Goal: Information Seeking & Learning: Find specific fact

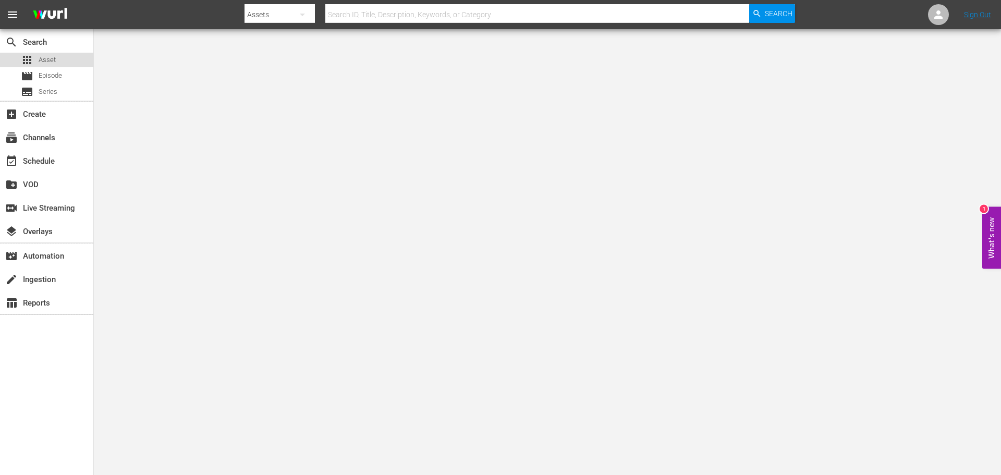
click at [56, 57] on div "apps Asset" at bounding box center [46, 60] width 93 height 15
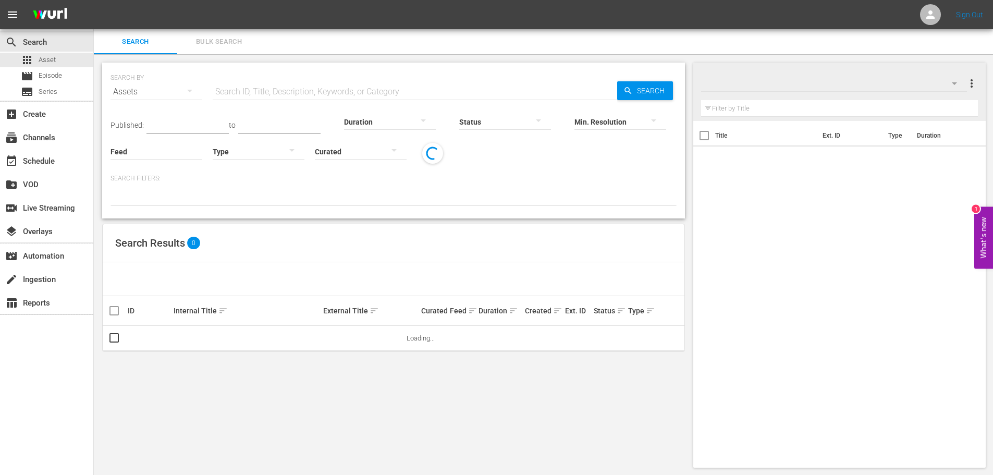
click at [296, 89] on input "text" at bounding box center [415, 91] width 404 height 25
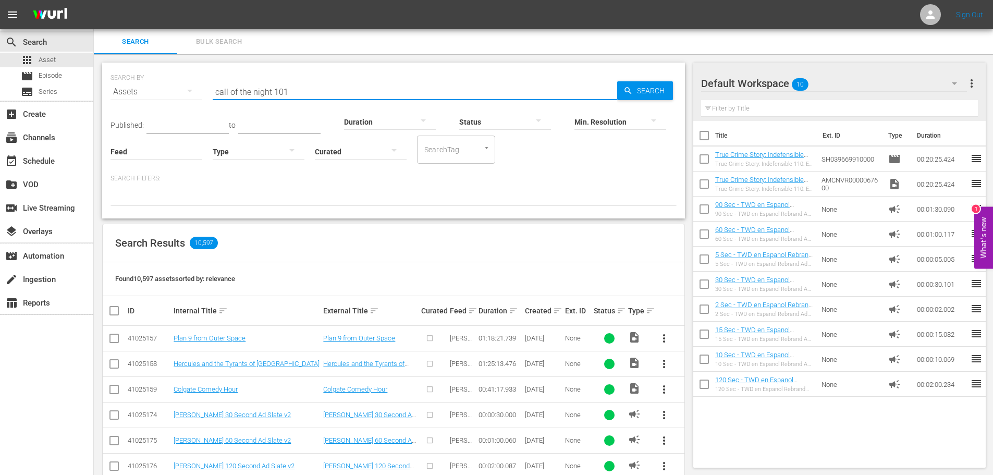
type input "call of the night 101"
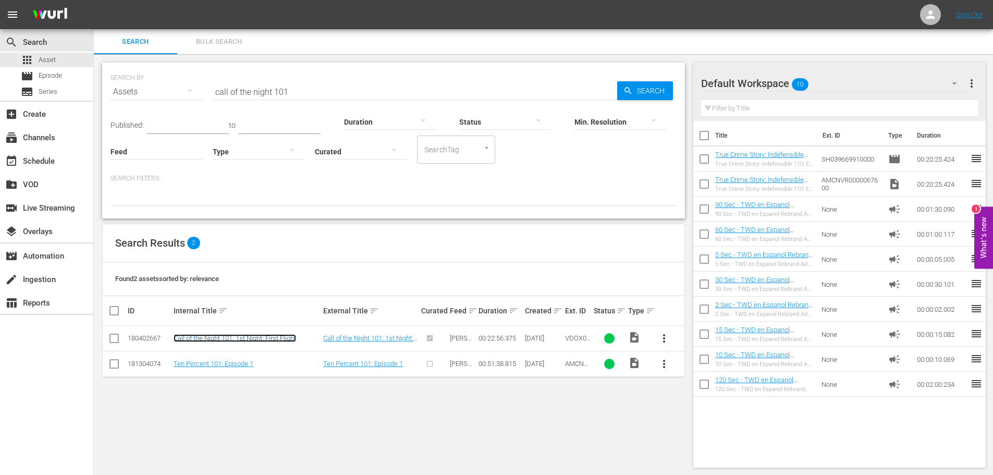
click at [259, 339] on link "Call of the Night 101: 1st Night: First Flight" at bounding box center [235, 338] width 122 height 8
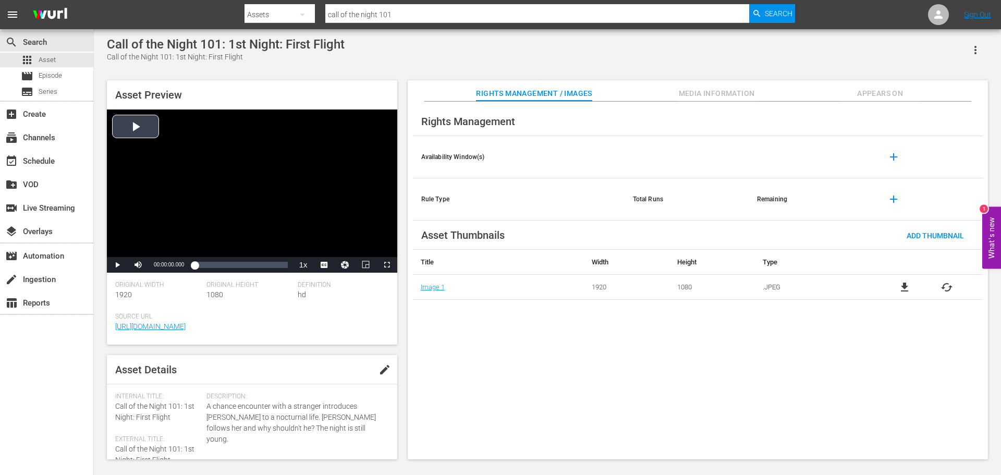
click at [246, 191] on div "Video Player" at bounding box center [252, 183] width 290 height 148
click at [412, 9] on input "call of the night 101" at bounding box center [537, 14] width 424 height 25
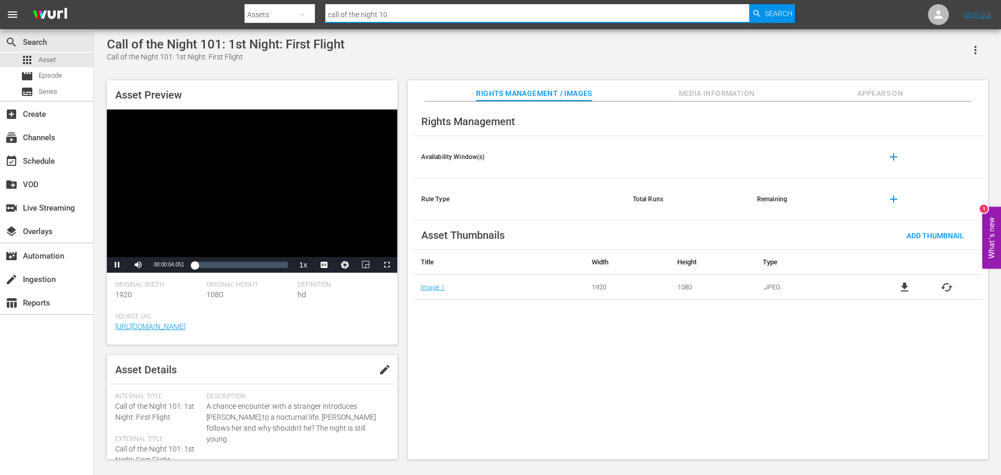
type input "call of the night 102"
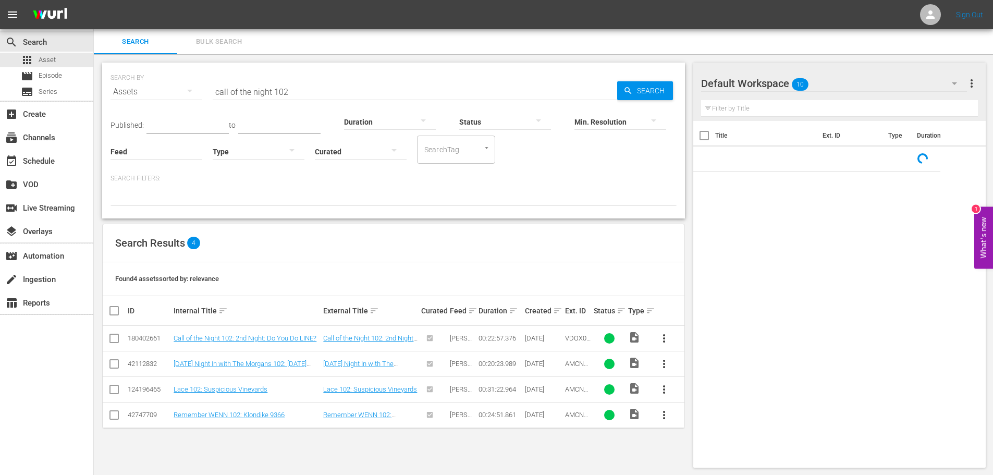
click at [290, 90] on input "call of the night 102" at bounding box center [415, 91] width 404 height 25
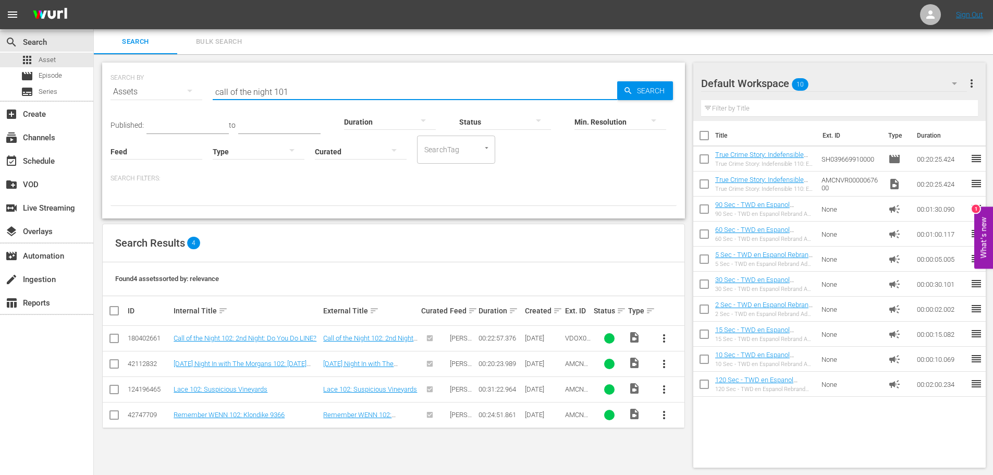
type input "call of the night 101"
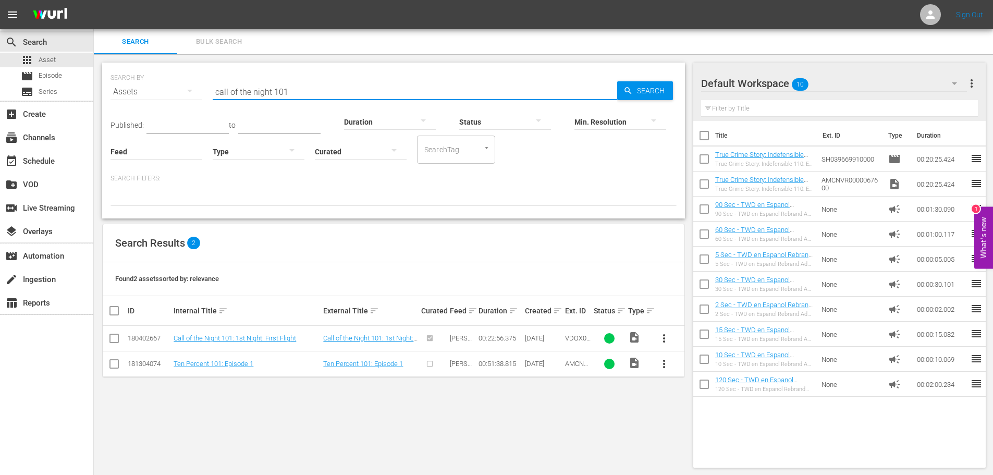
drag, startPoint x: 290, startPoint y: 90, endPoint x: 154, endPoint y: 91, distance: 136.1
click at [154, 91] on div "SEARCH BY Search By Assets Search ID, Title, Description, Keywords, or Category…" at bounding box center [394, 86] width 566 height 38
click at [41, 74] on span "Episode" at bounding box center [50, 75] width 23 height 10
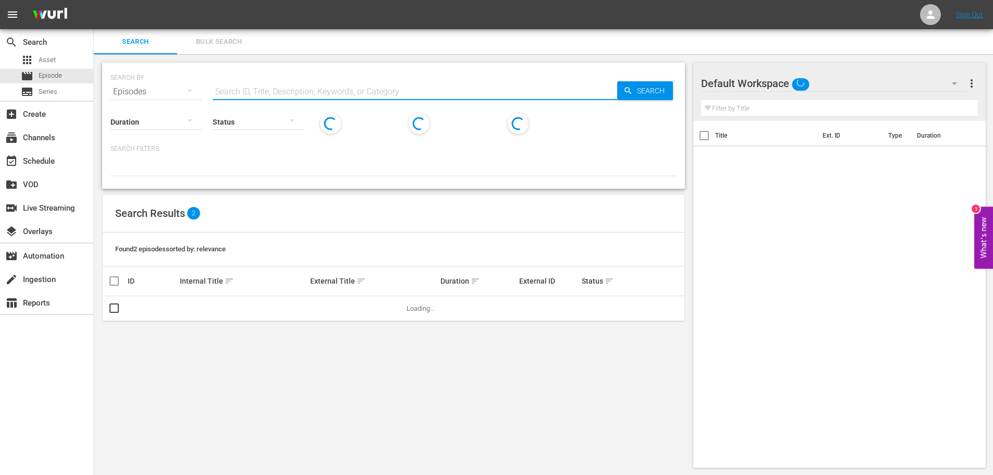
click at [318, 89] on input "text" at bounding box center [415, 91] width 404 height 25
paste input "call of the night 101"
type input "call of the night 101"
click at [645, 91] on span "Search" at bounding box center [653, 90] width 40 height 19
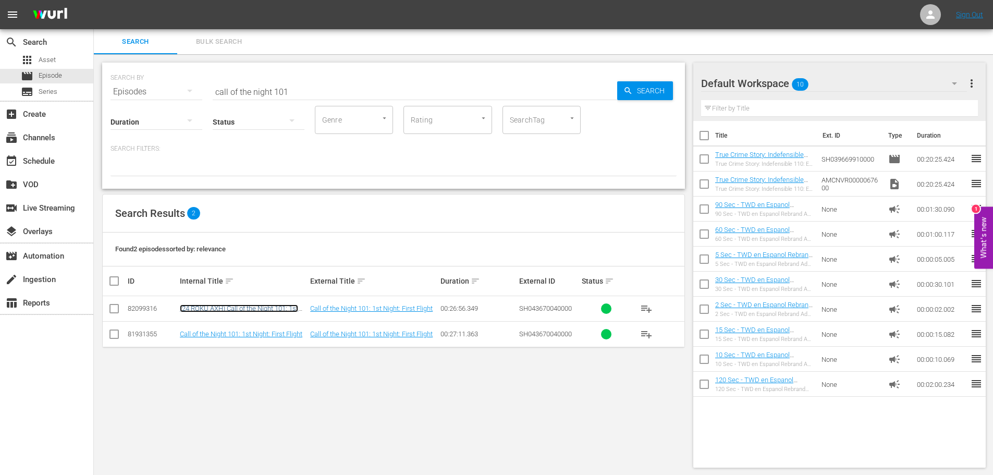
click at [264, 305] on link "(24 ROKU AXH) Call of the Night 101: 1st Night: First Flight" at bounding box center [239, 312] width 118 height 16
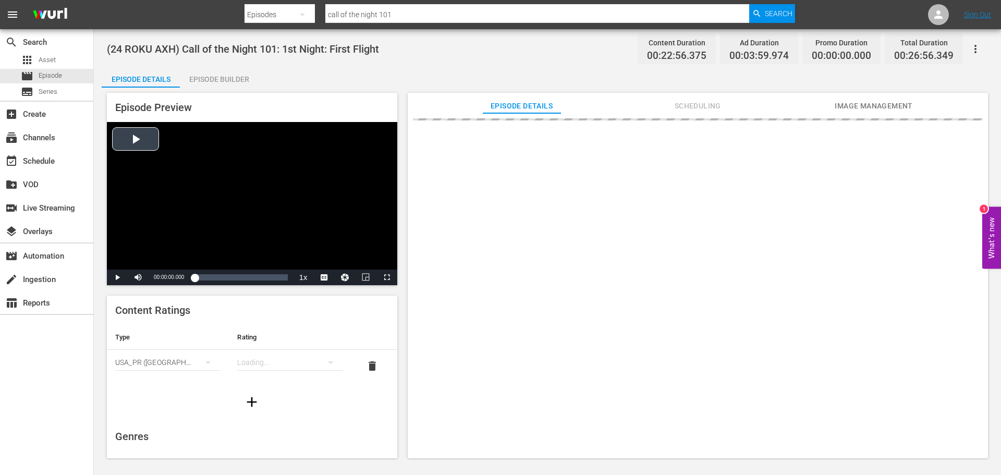
click at [235, 153] on div "Video Player" at bounding box center [252, 196] width 290 height 148
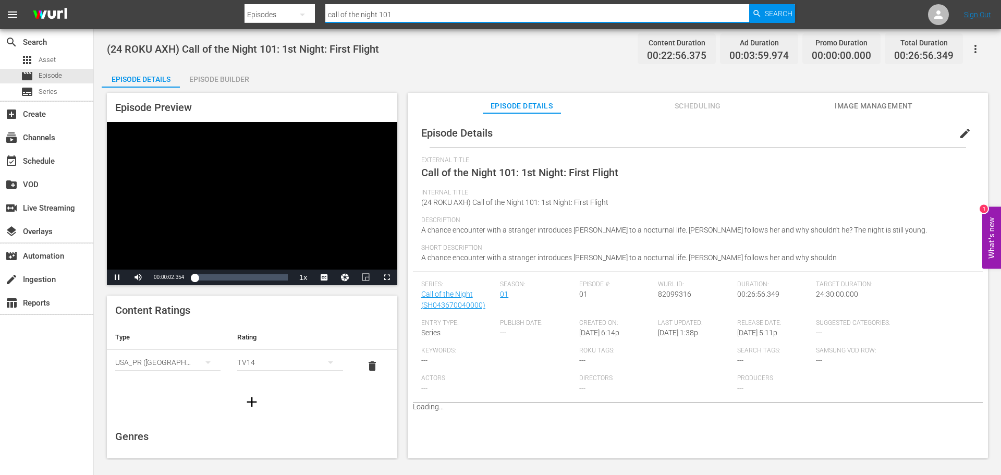
click at [407, 22] on div "Search ID, Title, Description, Keywords, or Category call of the night 101" at bounding box center [537, 14] width 424 height 25
type input "call of the night 102"
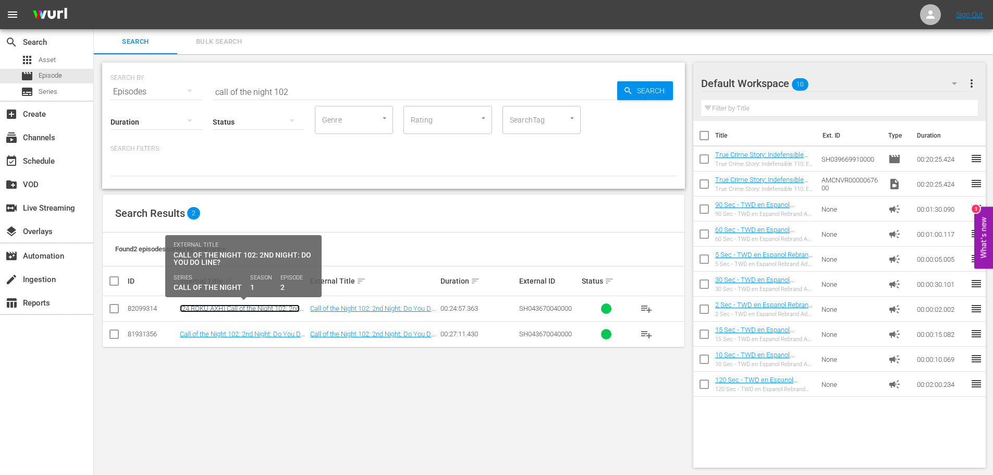
click at [223, 305] on link "(24 ROKU AXH) Call of the Night 102: 2nd Night: Do You Do LINE?" at bounding box center [240, 312] width 120 height 16
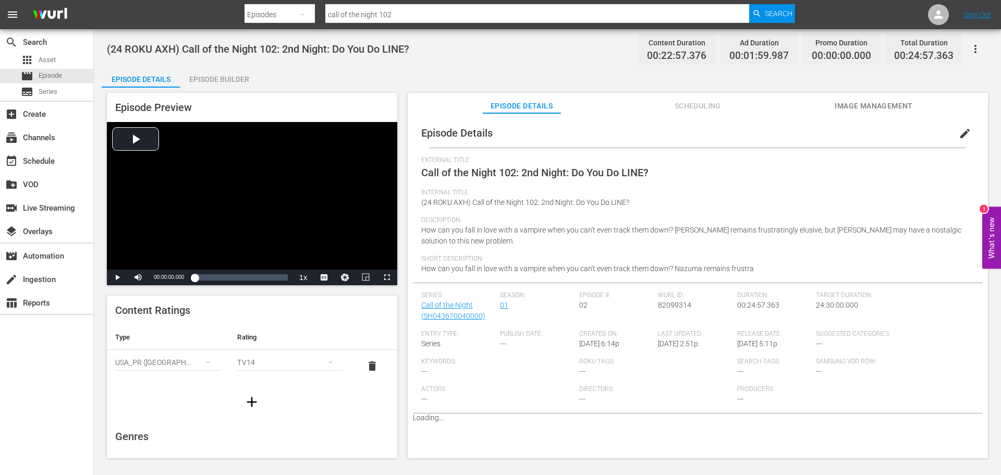
click at [283, 179] on div "Video Player" at bounding box center [252, 196] width 290 height 148
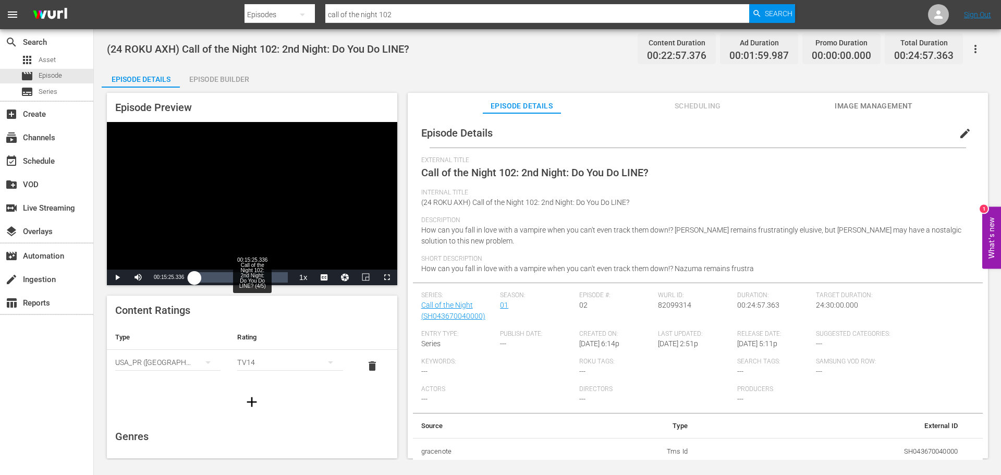
click at [252, 279] on div "00:15:25.336 Call of the Night 102: 2nd Night: Do You Do LINE? (4/5)" at bounding box center [252, 277] width 1 height 10
click at [339, 281] on button "Video Player" at bounding box center [345, 277] width 21 height 16
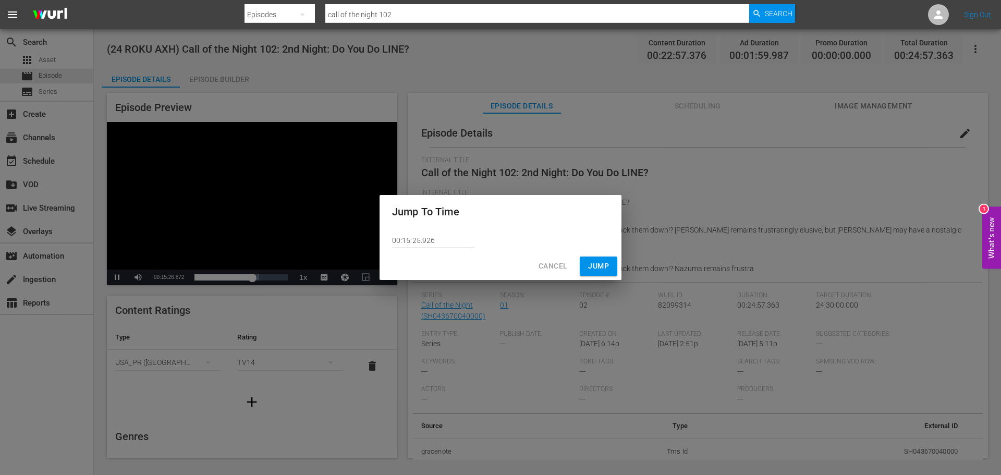
click at [332, 281] on div "Jump To Time 00:15:25.926 Cancel Jump" at bounding box center [500, 237] width 1001 height 475
click at [549, 262] on span "Cancel" at bounding box center [552, 266] width 29 height 13
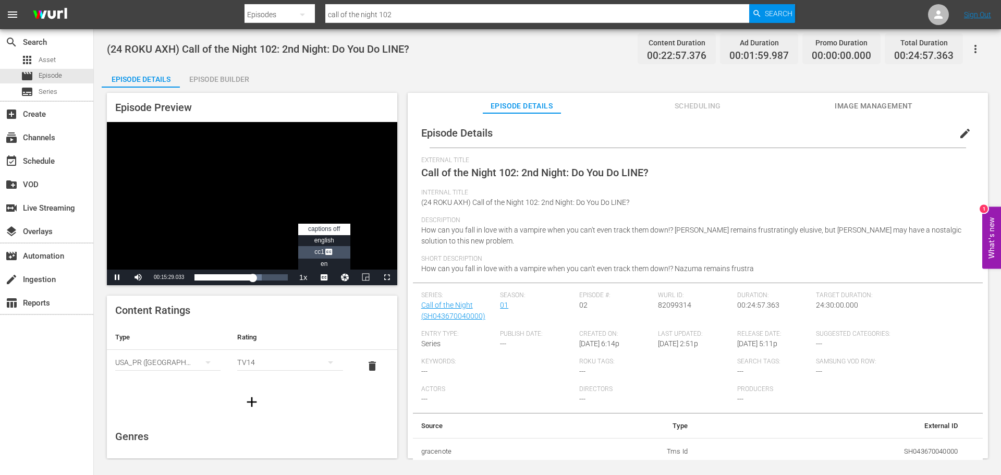
click at [324, 253] on span "Video Player" at bounding box center [328, 253] width 9 height 10
click at [229, 276] on div "00:15:30.153" at bounding box center [223, 277] width 58 height 10
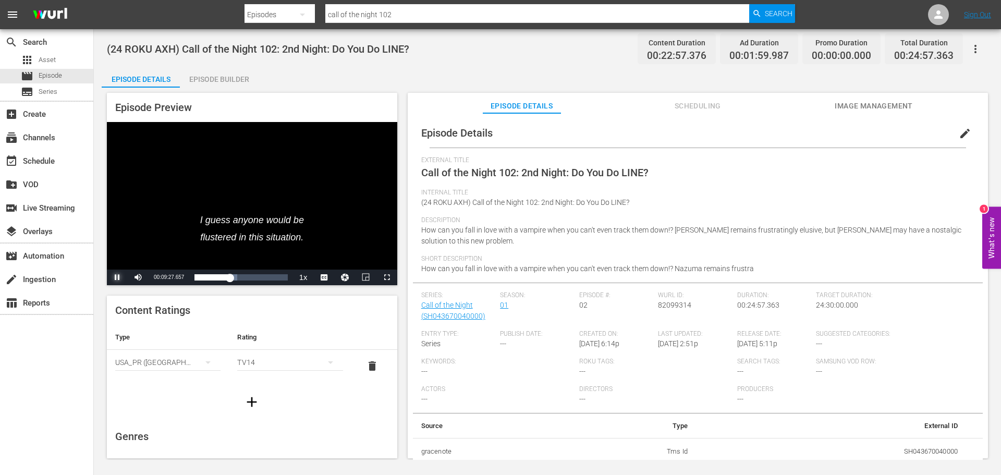
click at [117, 277] on span "Video Player" at bounding box center [117, 277] width 0 height 0
